Goal: Task Accomplishment & Management: Manage account settings

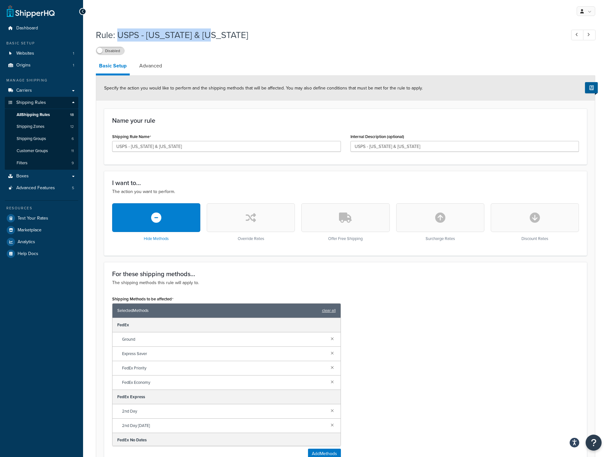
drag, startPoint x: 117, startPoint y: 39, endPoint x: 221, endPoint y: 40, distance: 104.2
click at [221, 40] on h1 "Rule: USPS - [US_STATE] & [US_STATE]" at bounding box center [328, 35] width 464 height 12
click at [25, 219] on span "Test Your Rates" at bounding box center [33, 218] width 31 height 5
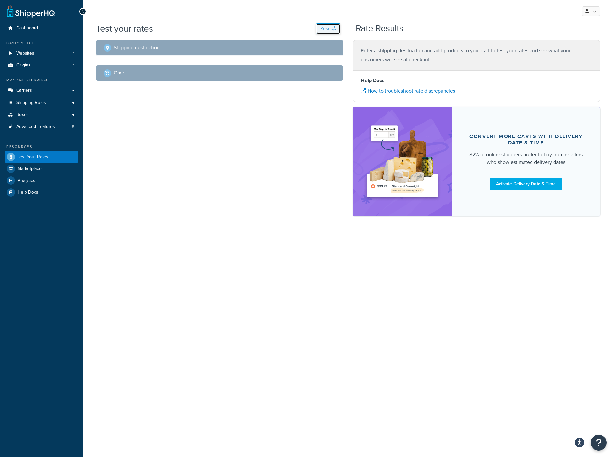
click at [326, 27] on button "Reset" at bounding box center [328, 28] width 24 height 11
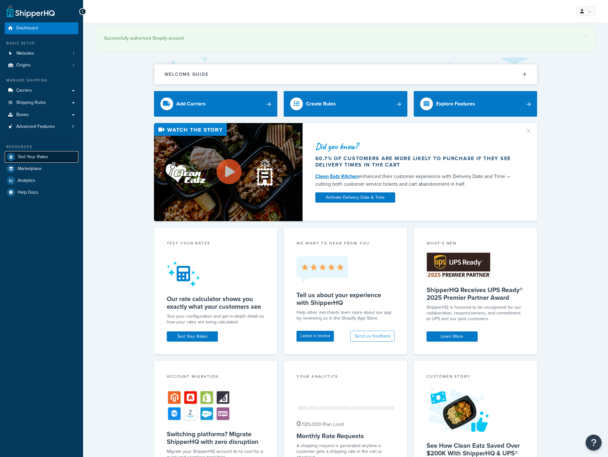
click at [33, 158] on span "Test Your Rates" at bounding box center [33, 156] width 31 height 5
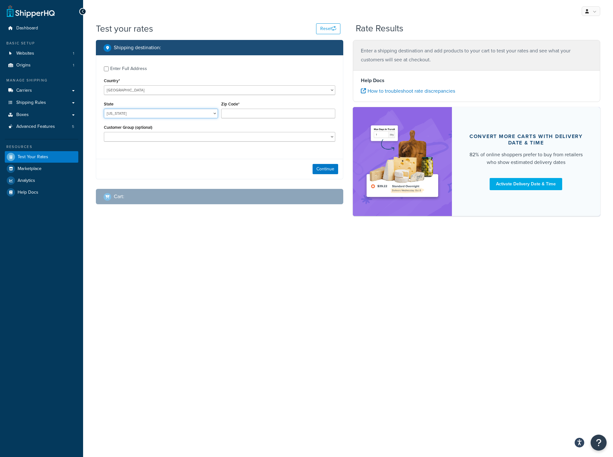
click at [160, 114] on select "Alabama Alaska American Samoa Arizona Arkansas Armed Forces Americas Armed Forc…" at bounding box center [161, 114] width 114 height 10
select select "OR"
click at [104, 109] on select "Alabama Alaska American Samoa Arizona Arkansas Armed Forces Americas Armed Forc…" at bounding box center [161, 114] width 114 height 10
click at [255, 114] on input "Zip Code*" at bounding box center [278, 114] width 114 height 10
paste input "97141"
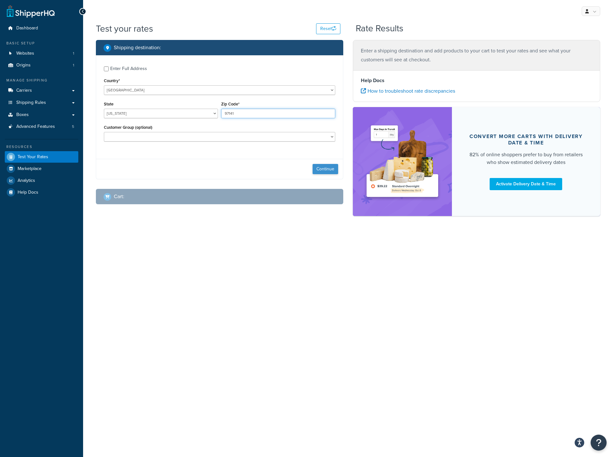
type input "97141"
click at [322, 170] on button "Continue" at bounding box center [326, 169] width 26 height 10
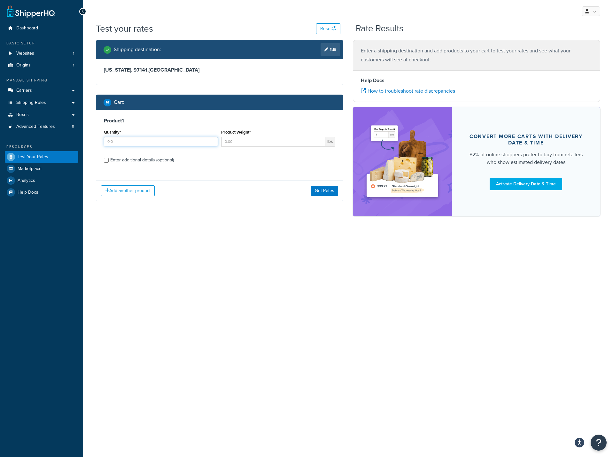
click at [139, 141] on input "Quantity*" at bounding box center [161, 142] width 114 height 10
type input "1"
click at [249, 143] on input "Product Weight*" at bounding box center [273, 142] width 104 height 10
click at [124, 158] on div "Product 1 Quantity* 1 Product Weight* lbs Enter additional details (optional)" at bounding box center [219, 143] width 247 height 66
click at [235, 144] on input "Product Weight*" at bounding box center [273, 142] width 104 height 10
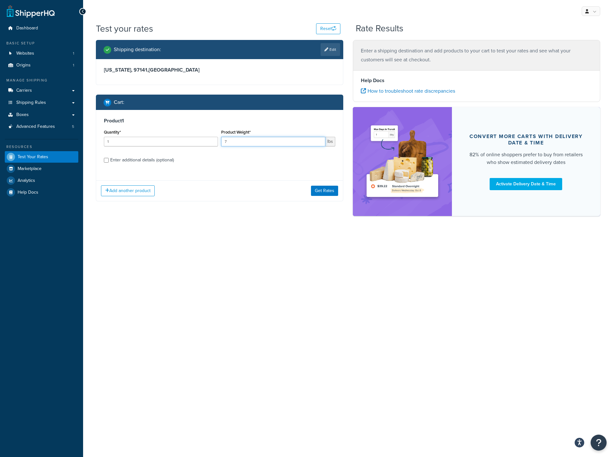
type input "7"
click at [106, 159] on input "Enter additional details (optional)" at bounding box center [106, 160] width 5 height 5
checkbox input "true"
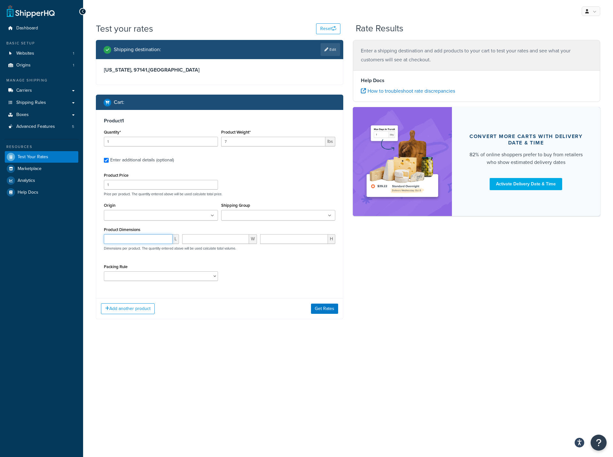
click at [137, 241] on input "number" at bounding box center [138, 239] width 69 height 10
drag, startPoint x: 134, startPoint y: 239, endPoint x: 90, endPoint y: 240, distance: 43.8
click at [90, 240] on div "Test your rates Reset Rate Results Shipping destination : Edit Oregon, 97141 , …" at bounding box center [348, 183] width 530 height 323
type input "24"
type input "14"
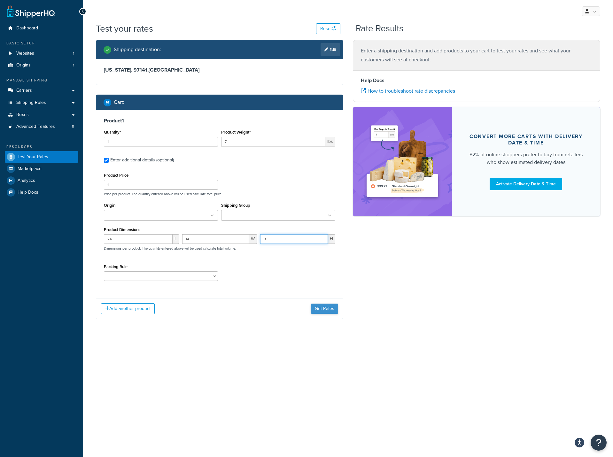
type input "8"
click at [322, 311] on button "Get Rates" at bounding box center [324, 309] width 27 height 10
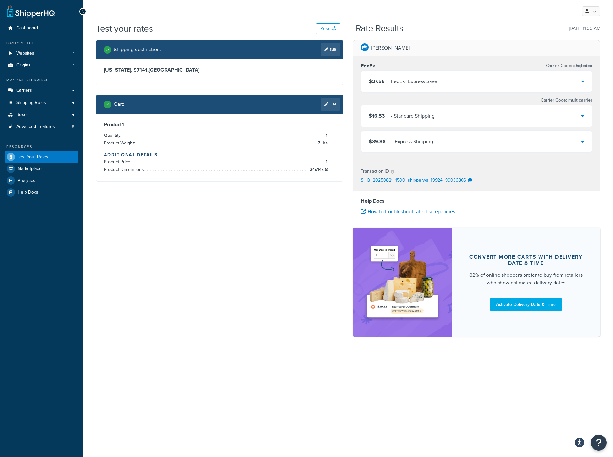
click at [398, 181] on p "SHQ_20250821_1500_shipperws_19924_99036866" at bounding box center [413, 181] width 105 height 10
click at [552, 82] on div "$37.58 FedEx - Express Saver" at bounding box center [476, 82] width 231 height 22
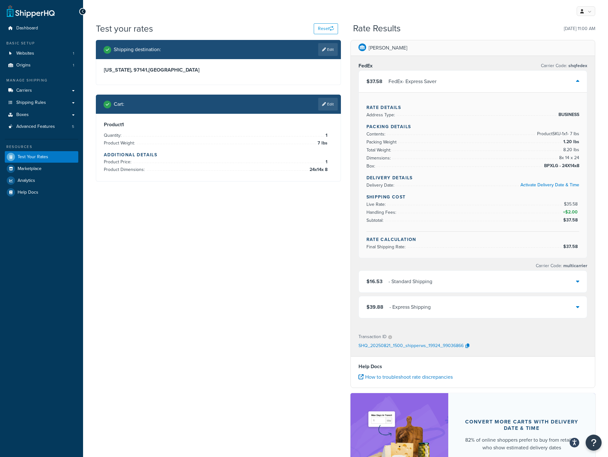
click at [579, 167] on span "BPXLG - 24X14x8" at bounding box center [561, 166] width 37 height 8
click at [326, 105] on link "Edit" at bounding box center [327, 104] width 19 height 13
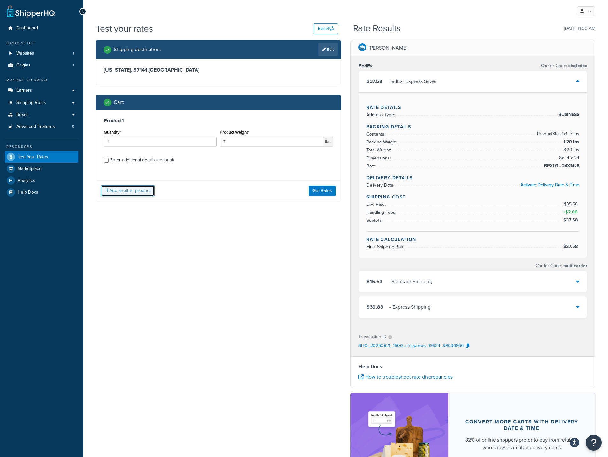
click at [118, 192] on button "Add another product" at bounding box center [128, 190] width 54 height 11
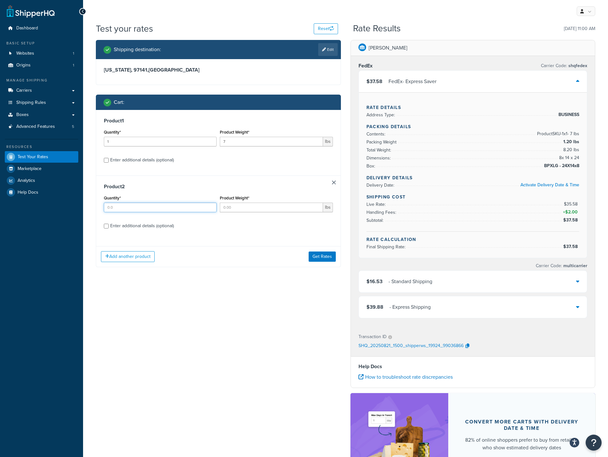
click at [145, 208] on input "Quantity*" at bounding box center [160, 208] width 113 height 10
type input "1"
click at [246, 209] on input "Product Weight*" at bounding box center [271, 208] width 103 height 10
type input "7"
click at [132, 228] on div "Enter additional details (optional)" at bounding box center [142, 226] width 64 height 9
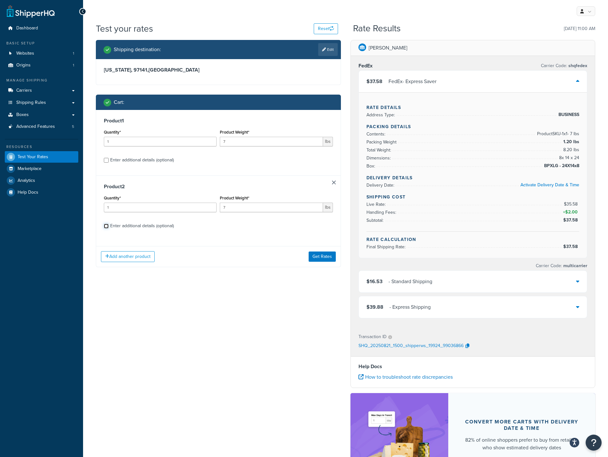
click at [109, 228] on input "Enter additional details (optional)" at bounding box center [106, 226] width 5 height 5
checkbox input "true"
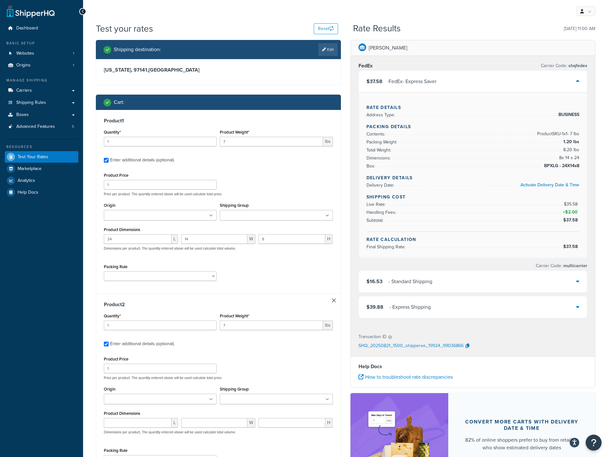
click at [331, 299] on div "Product 2 Quantity* 1 Product Weight* 7 lbs Enter additional details (optional)…" at bounding box center [218, 385] width 245 height 184
click at [334, 300] on link at bounding box center [334, 301] width 4 height 4
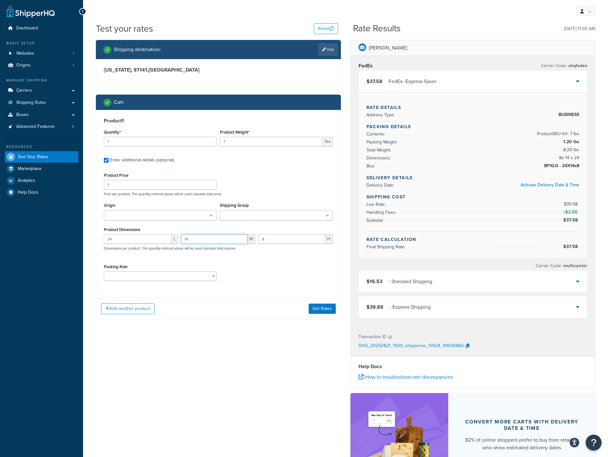
drag, startPoint x: 198, startPoint y: 238, endPoint x: 183, endPoint y: 239, distance: 16.0
click at [183, 239] on input "14" at bounding box center [214, 239] width 66 height 10
type input "2"
type input "8"
drag, startPoint x: 268, startPoint y: 243, endPoint x: 262, endPoint y: 241, distance: 6.2
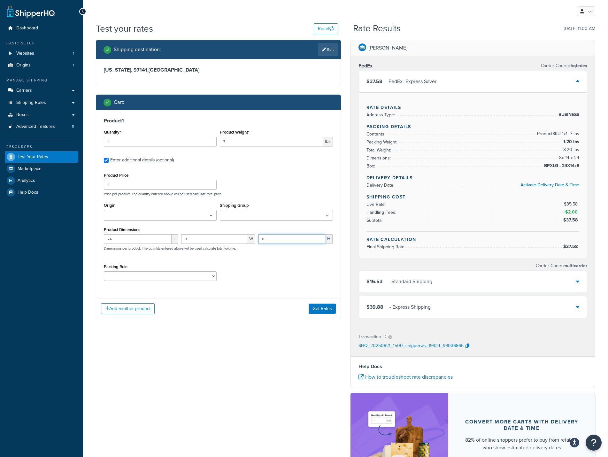
click at [262, 241] on input "8" at bounding box center [292, 239] width 67 height 10
type input "14"
click at [319, 307] on button "Get Rates" at bounding box center [322, 309] width 27 height 10
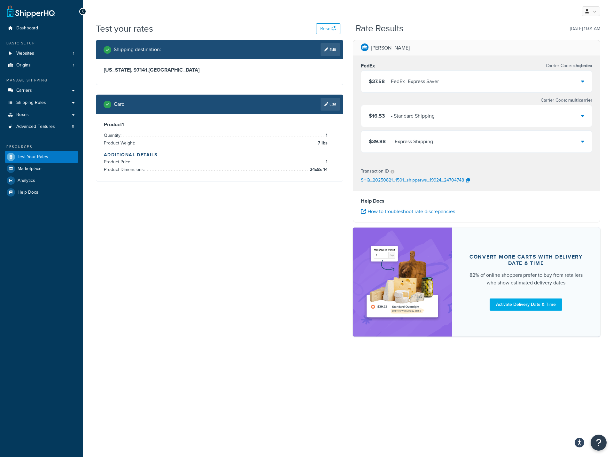
click at [462, 83] on div "$37.58 FedEx - Express Saver" at bounding box center [476, 82] width 231 height 22
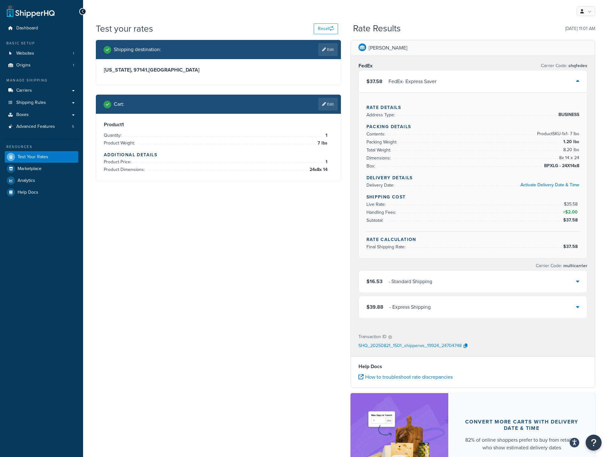
drag, startPoint x: 542, startPoint y: 167, endPoint x: 580, endPoint y: 168, distance: 37.8
click at [580, 168] on div "Rate Details Address Type: BUSINESS Packing Details Contents: Product SKU-1 x 1…" at bounding box center [473, 175] width 229 height 166
drag, startPoint x: 566, startPoint y: 170, endPoint x: 556, endPoint y: 170, distance: 10.2
click at [556, 170] on span "BPXLG - 24X14x8" at bounding box center [561, 166] width 37 height 8
drag, startPoint x: 560, startPoint y: 166, endPoint x: 549, endPoint y: 165, distance: 10.9
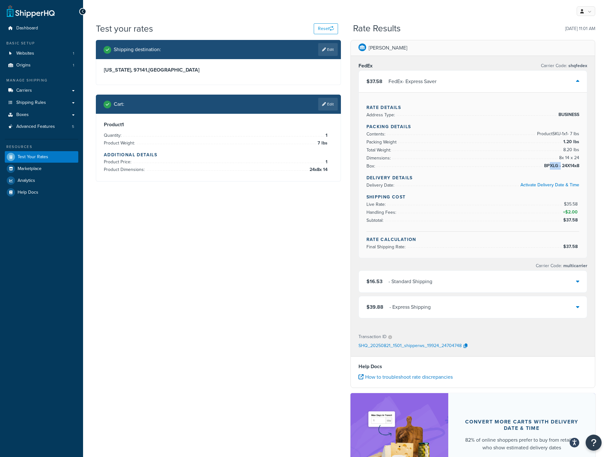
click at [549, 165] on span "BPXLG - 24X14x8" at bounding box center [561, 166] width 37 height 8
drag, startPoint x: 544, startPoint y: 166, endPoint x: 579, endPoint y: 167, distance: 34.2
click at [579, 167] on span "BPXLG - 24X14x8" at bounding box center [561, 166] width 37 height 8
click at [31, 111] on link "Boxes" at bounding box center [42, 115] width 74 height 12
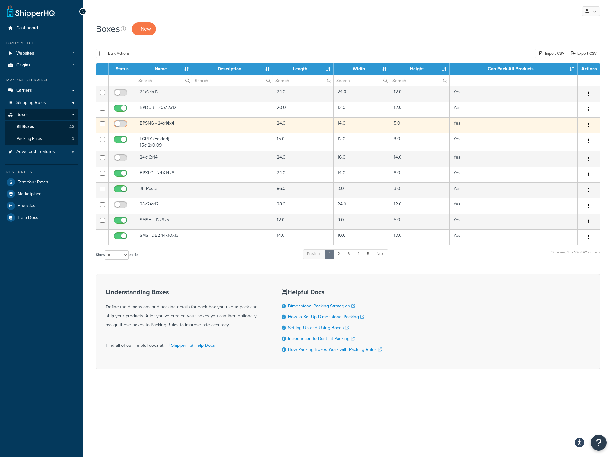
click at [122, 124] on input "checkbox" at bounding box center [122, 125] width 18 height 8
checkbox input "true"
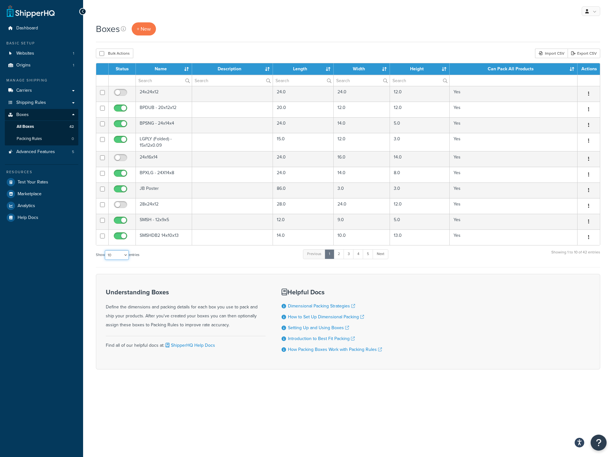
click at [127, 254] on select "10 15 25 50 100 1000" at bounding box center [117, 255] width 24 height 10
click at [105, 251] on select "10 15 25 50 100 1000" at bounding box center [117, 255] width 24 height 10
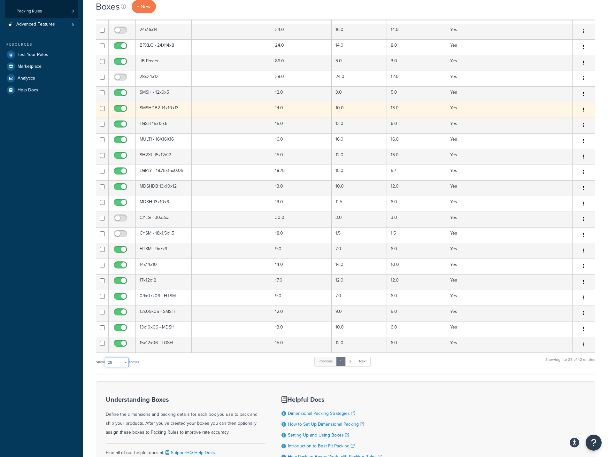
scroll to position [128, 0]
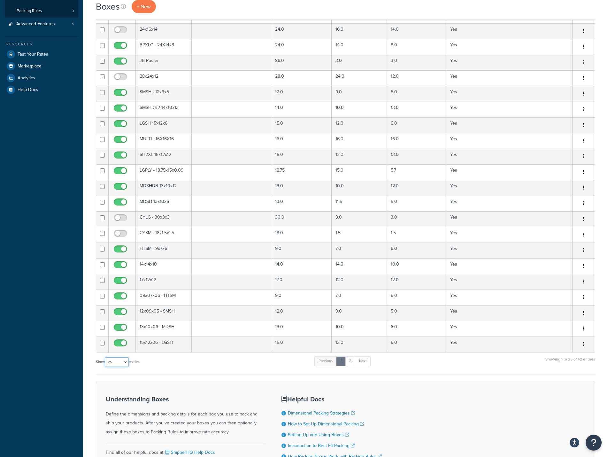
click at [128, 361] on select "10 15 25 50 100 1000" at bounding box center [117, 362] width 24 height 10
select select "50"
click at [105, 358] on select "10 15 25 50 100 1000" at bounding box center [117, 362] width 24 height 10
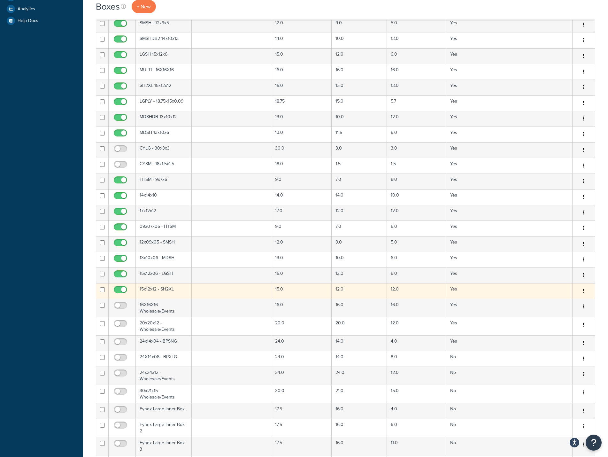
scroll to position [192, 0]
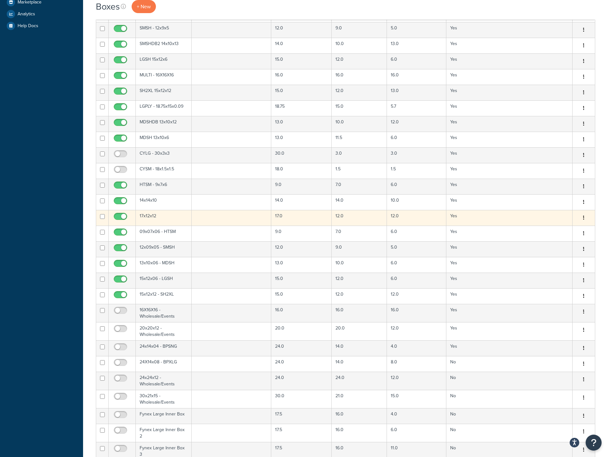
click at [124, 217] on input "checkbox" at bounding box center [122, 218] width 18 height 8
checkbox input "false"
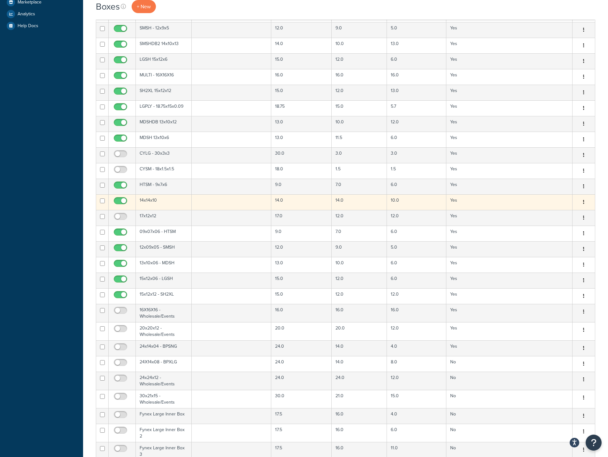
click at [125, 199] on input "checkbox" at bounding box center [122, 202] width 18 height 8
checkbox input "false"
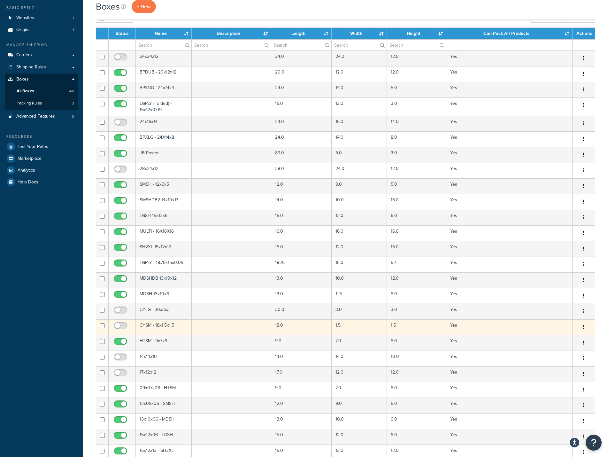
scroll to position [32, 0]
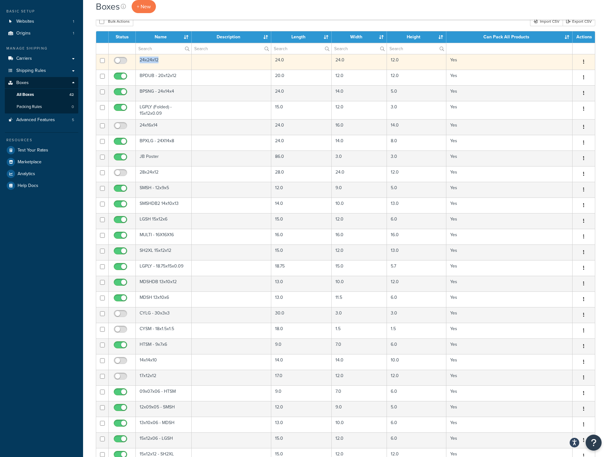
drag, startPoint x: 167, startPoint y: 59, endPoint x: 140, endPoint y: 60, distance: 26.2
click at [140, 60] on td "24x24x12" at bounding box center [164, 62] width 56 height 16
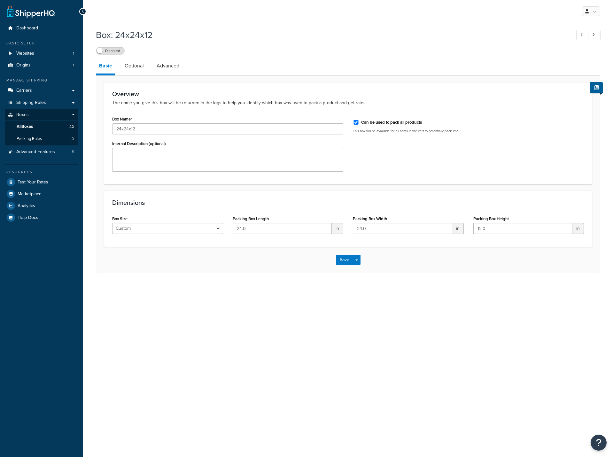
click at [149, 126] on input "24x24x12" at bounding box center [227, 128] width 231 height 11
click at [25, 125] on span "All Boxes" at bounding box center [25, 126] width 16 height 5
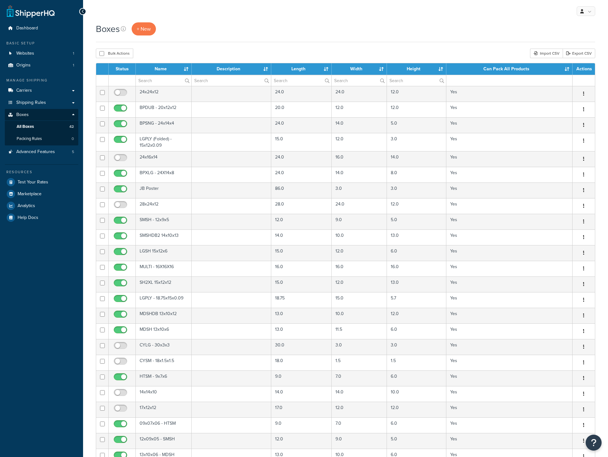
select select "50"
